Goal: Navigation & Orientation: Find specific page/section

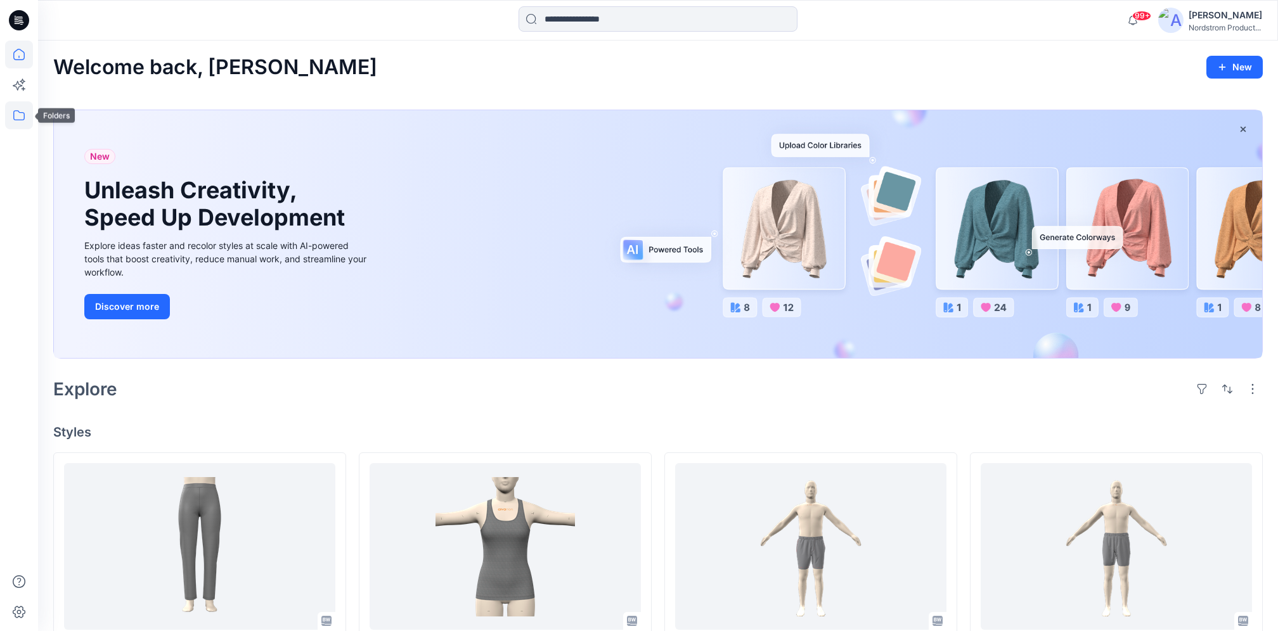
click at [22, 119] on icon at bounding box center [19, 115] width 28 height 28
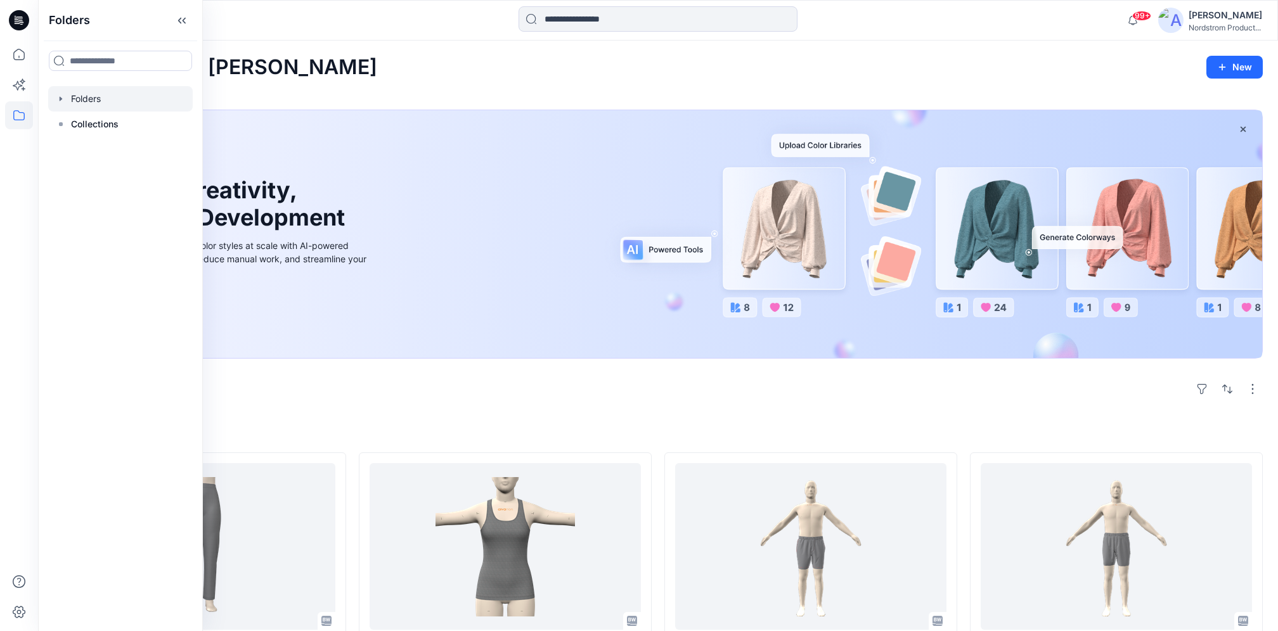
click at [104, 95] on div at bounding box center [120, 98] width 145 height 25
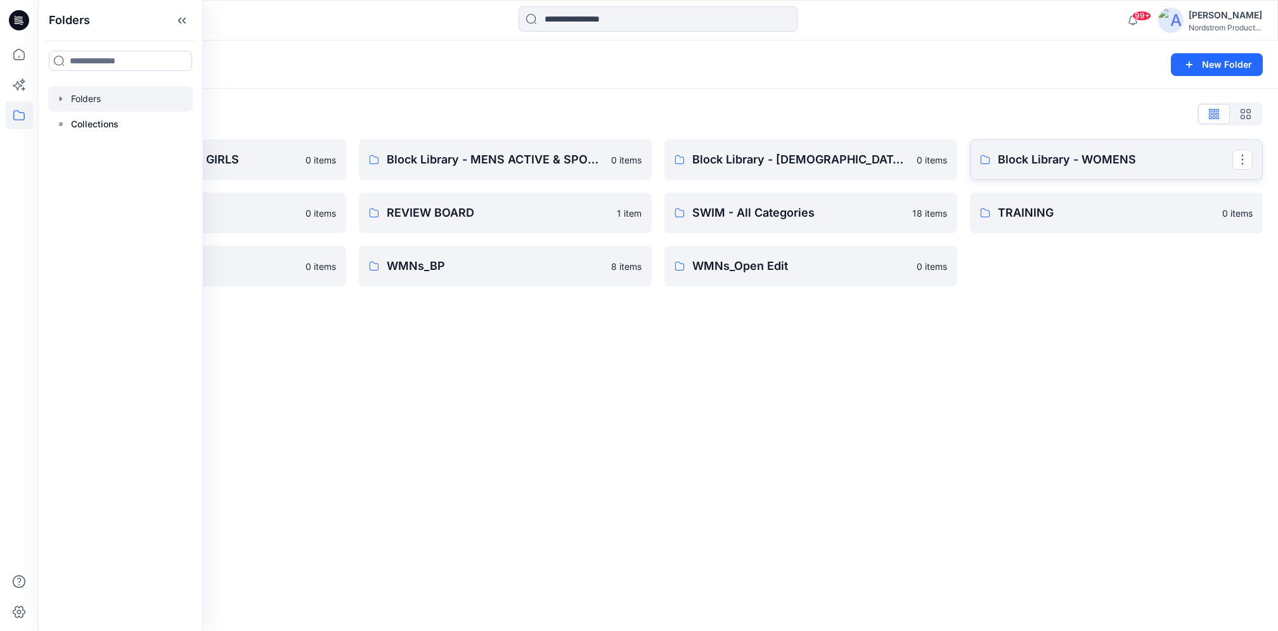
click at [1068, 151] on p "Block Library - WOMENS" at bounding box center [1115, 160] width 235 height 18
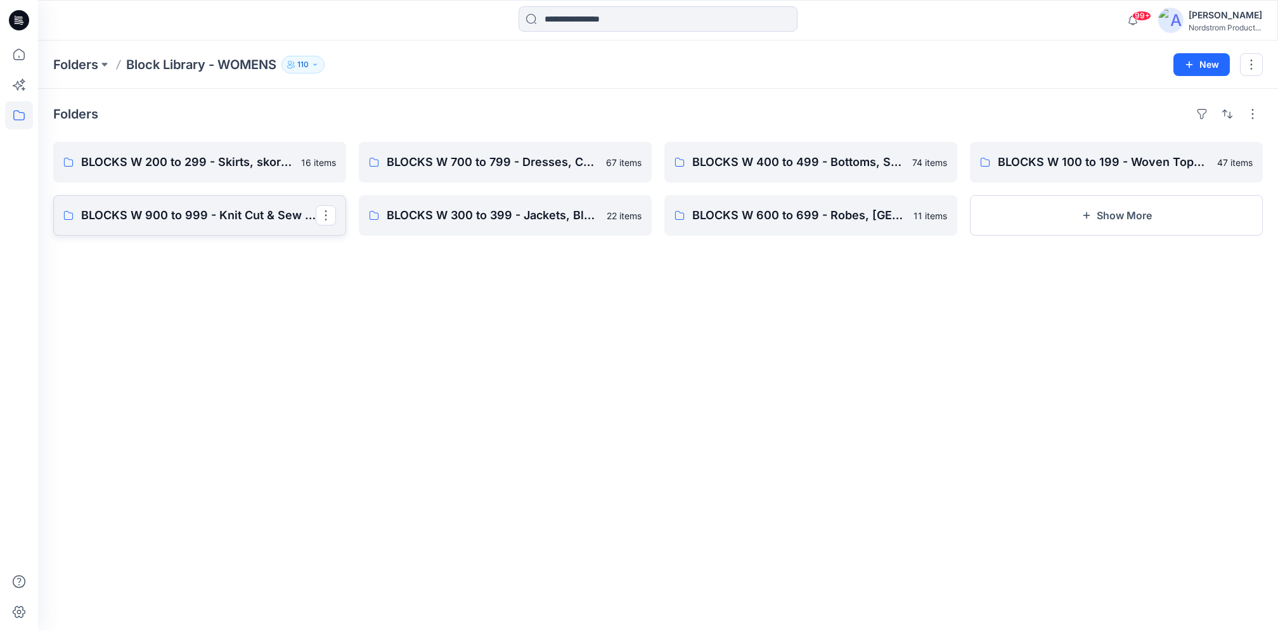
click at [255, 218] on p "BLOCKS W 900 to 999 - Knit Cut & Sew Tops" at bounding box center [198, 216] width 235 height 18
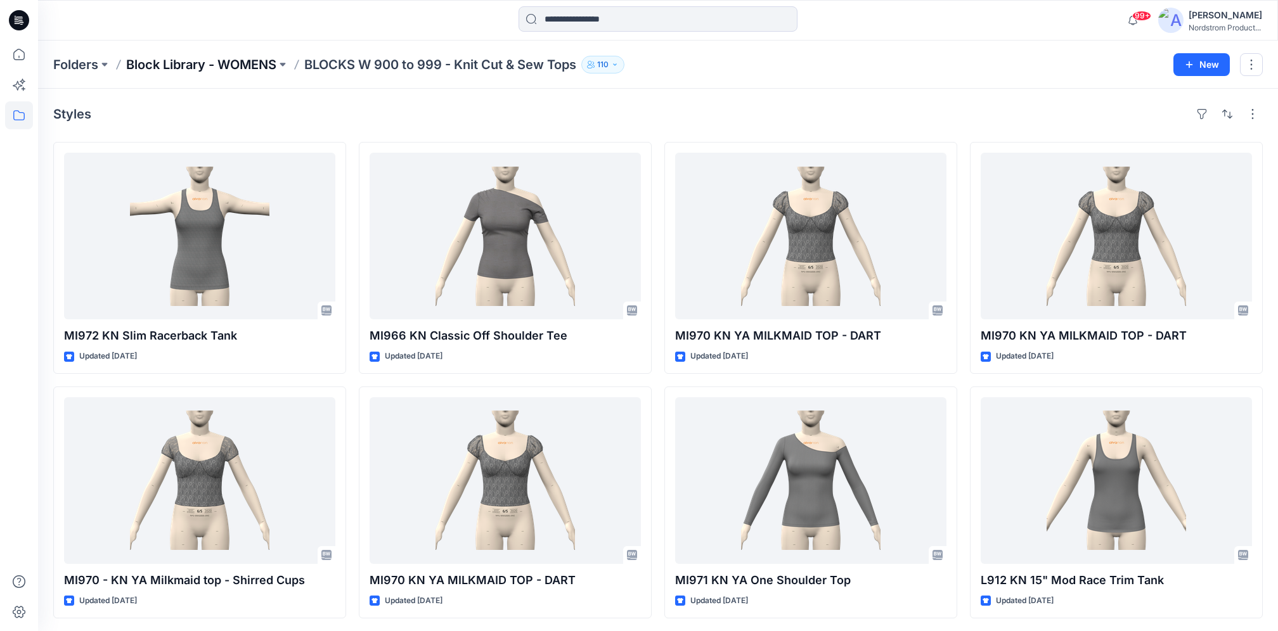
click at [244, 67] on p "Block Library - WOMENS" at bounding box center [201, 65] width 150 height 18
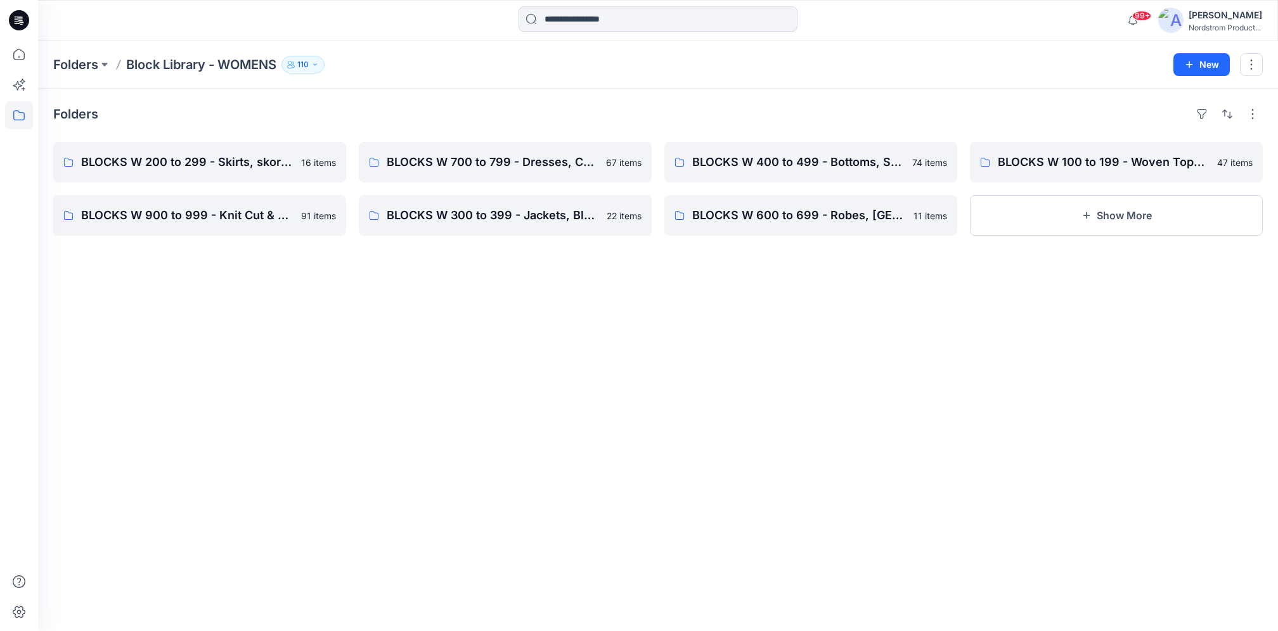
click at [988, 278] on div "Folders BLOCKS W 200 to 299 - Skirts, skorts, 1/2 Slip, Full Slip 16 items BLOC…" at bounding box center [658, 360] width 1240 height 543
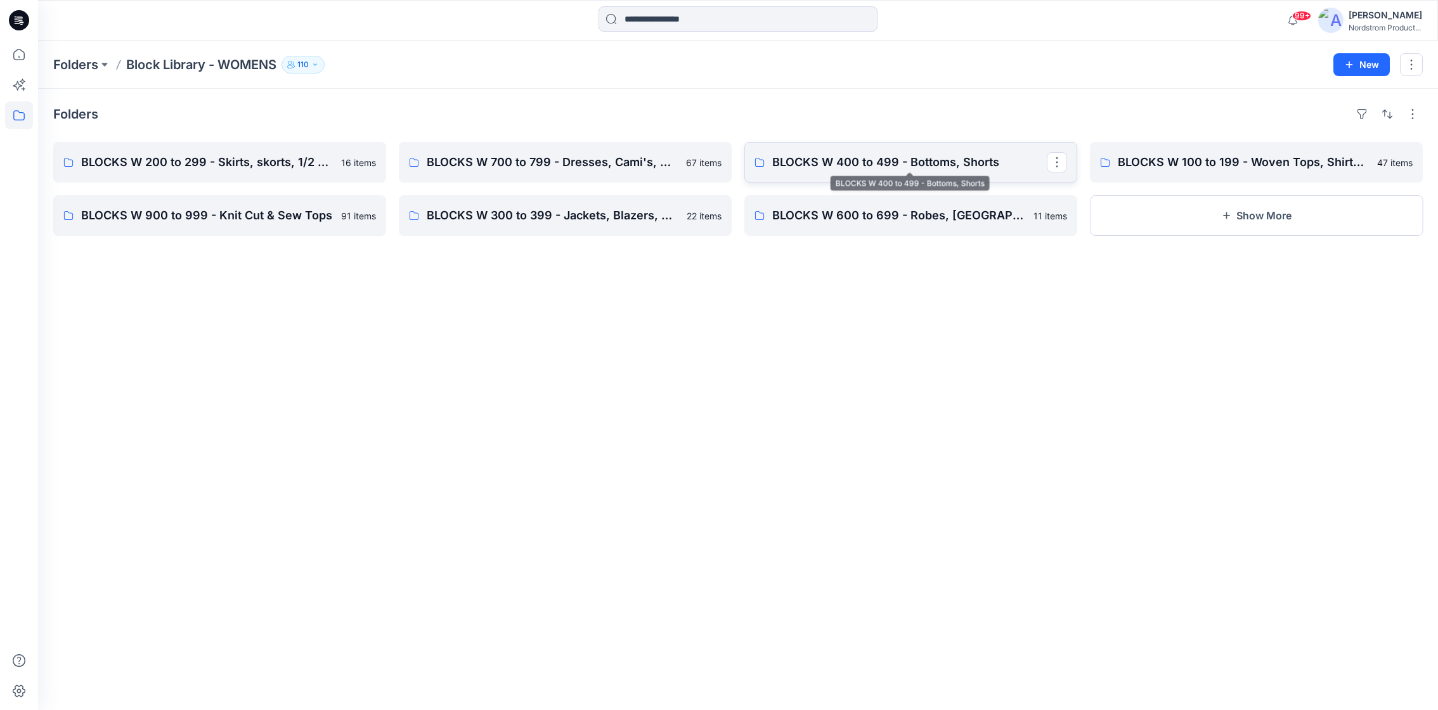
click at [897, 159] on p "BLOCKS W 400 to 499 - Bottoms, Shorts" at bounding box center [909, 162] width 275 height 18
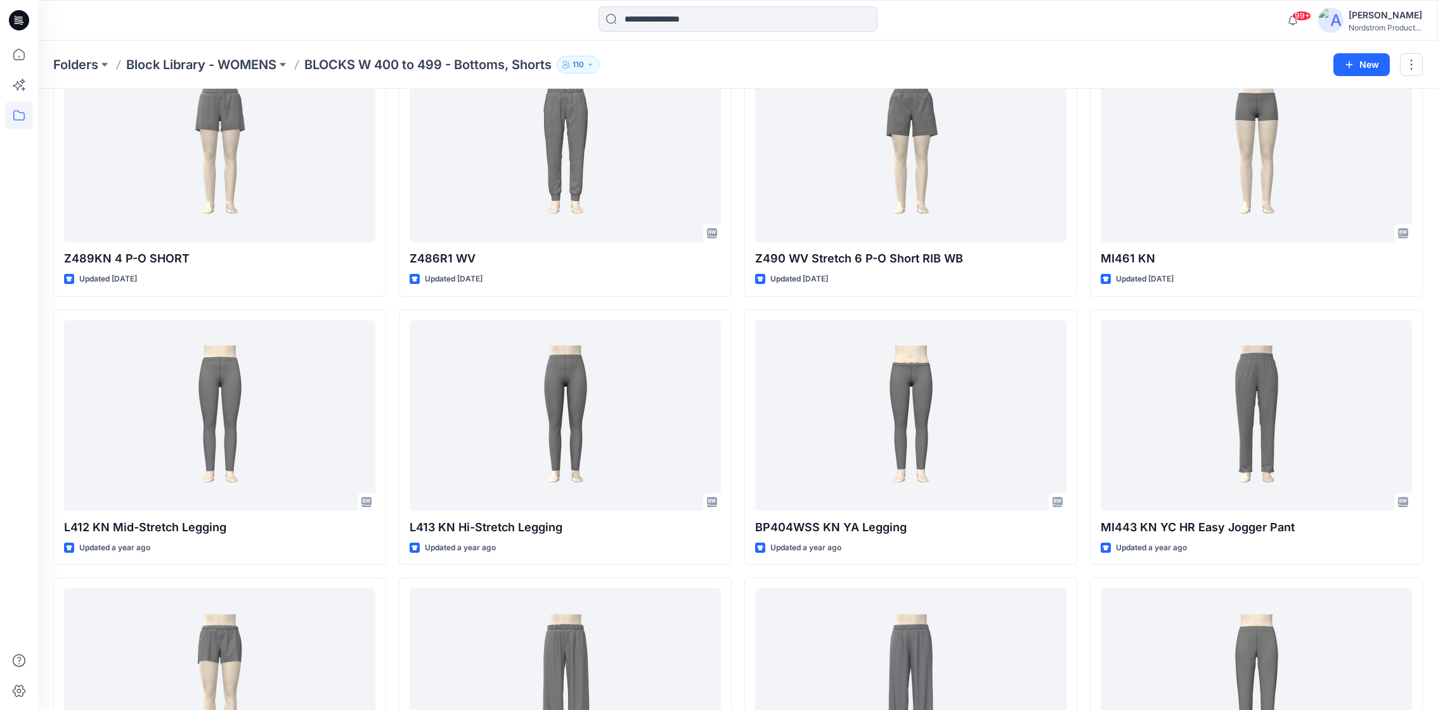
scroll to position [3325, 0]
